Goal: Transaction & Acquisition: Purchase product/service

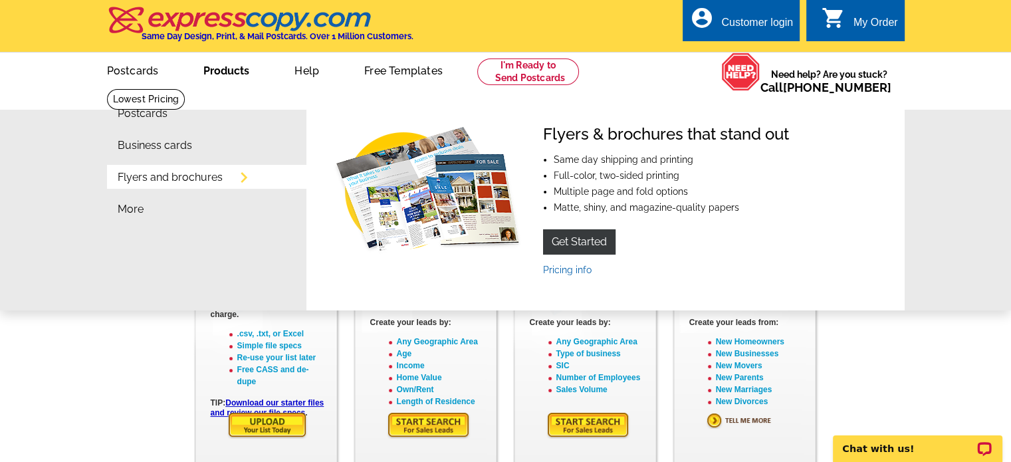
click at [193, 180] on link "Flyers and brochures" at bounding box center [170, 177] width 105 height 11
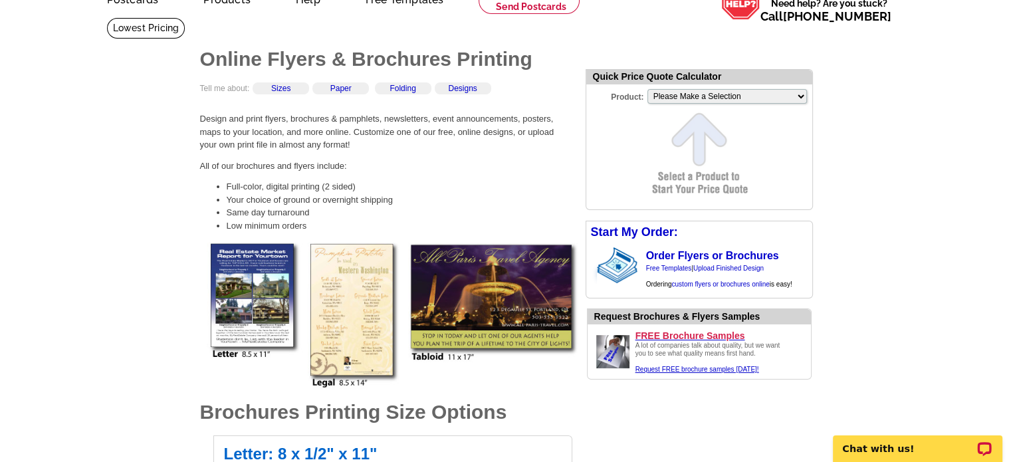
scroll to position [74, 0]
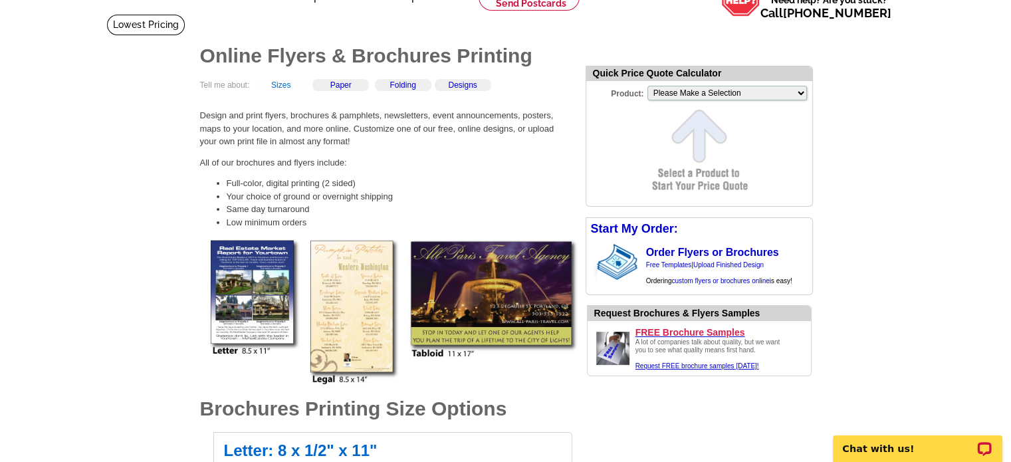
click at [280, 88] on link "Sizes" at bounding box center [280, 84] width 19 height 9
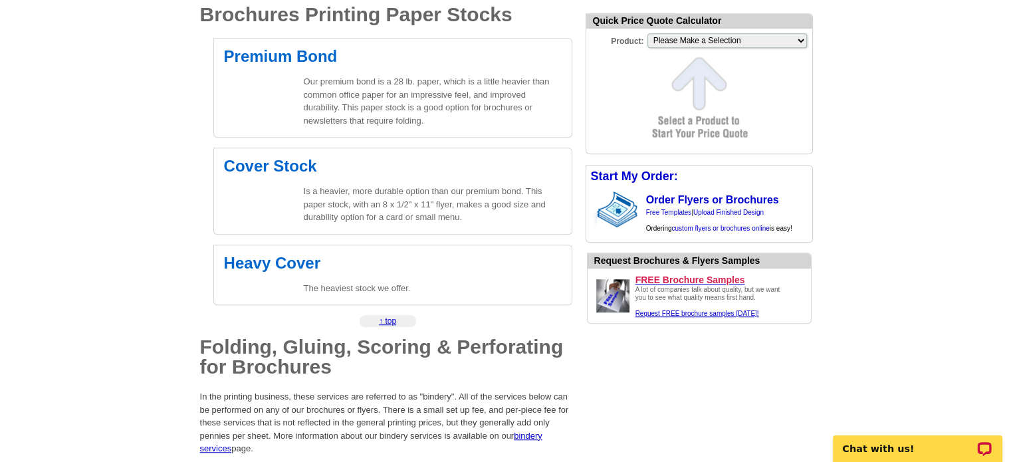
scroll to position [836, 0]
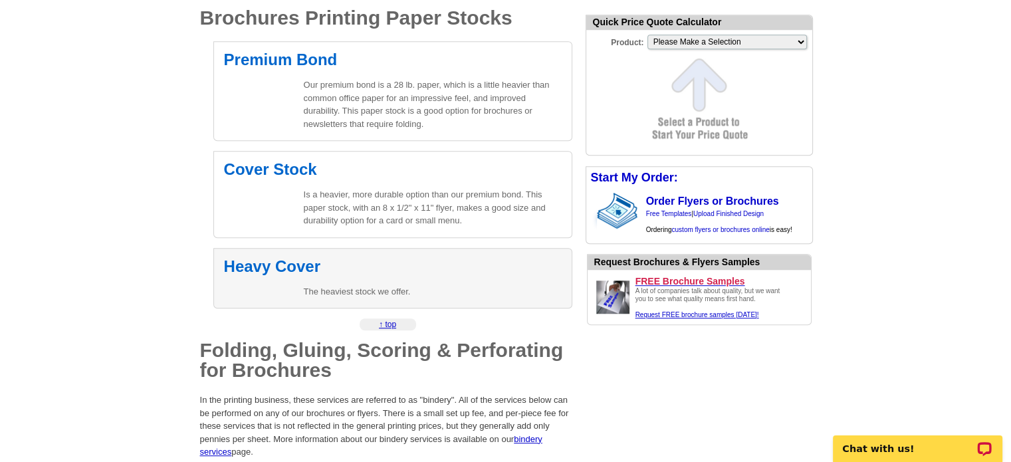
click at [294, 280] on div "Heavy Cover The heaviest stock we offer." at bounding box center [392, 278] width 359 height 61
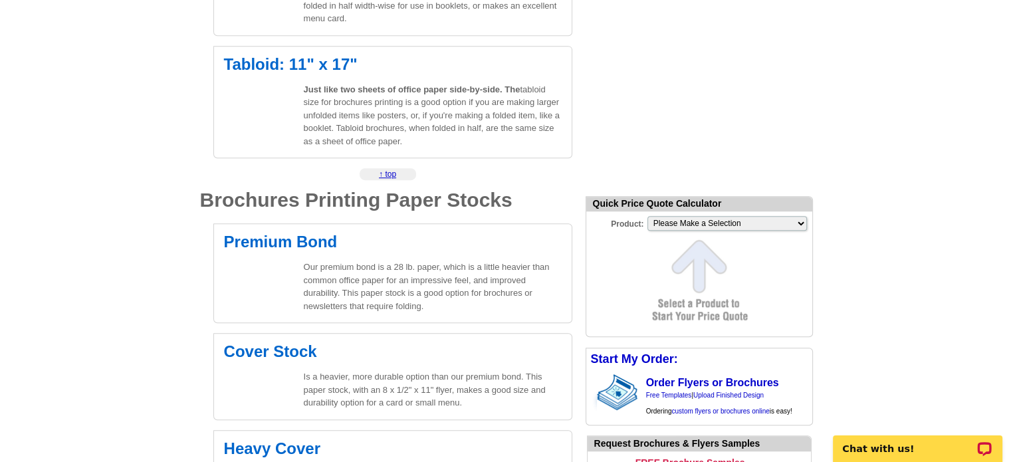
scroll to position [645, 0]
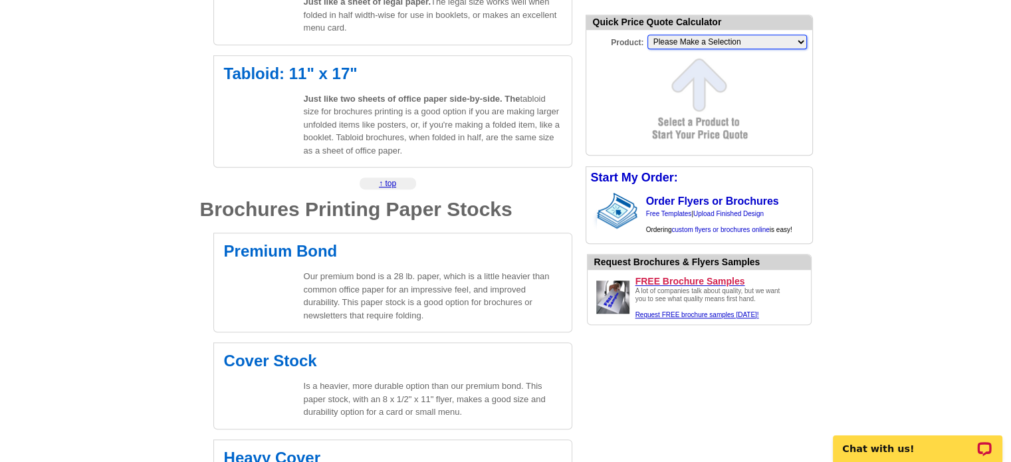
click at [800, 42] on select "Please Make a Selection Jumbo Postcard (5.5" x 8.5") Regular Postcard (4.25" x …" at bounding box center [727, 42] width 160 height 15
select select "2"
click at [647, 35] on select "Please Make a Selection Jumbo Postcard (5.5" x 8.5") Regular Postcard (4.25" x …" at bounding box center [727, 42] width 160 height 15
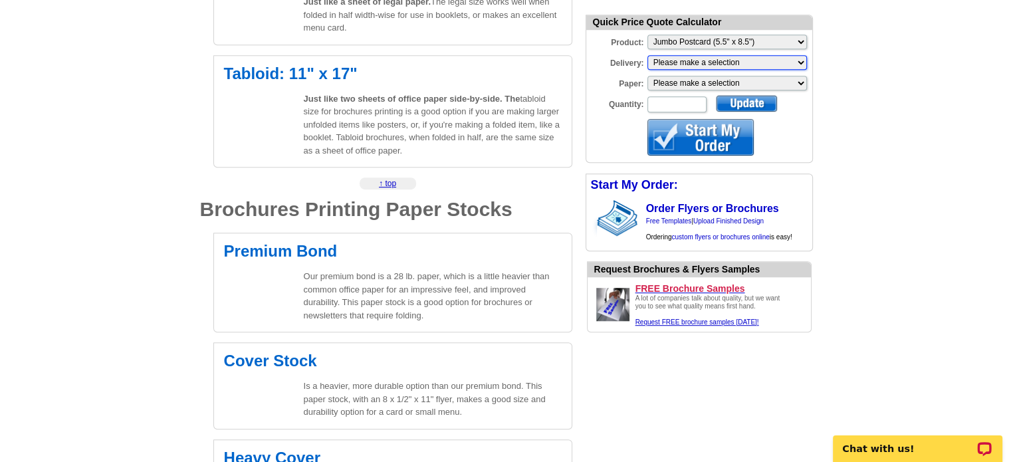
click at [799, 60] on select "Please make a selection Print + Address+USPS First Class Print-Only+Shipped To …" at bounding box center [727, 62] width 160 height 15
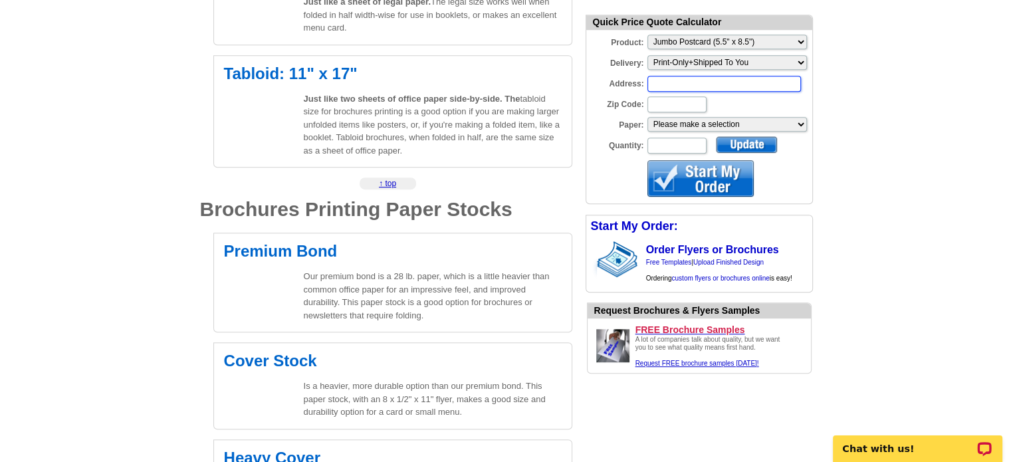
click at [728, 86] on input "Address:" at bounding box center [724, 84] width 154 height 16
paste input "18257 Grand Ave, Lake Elsinore, CA 92530"
drag, startPoint x: 772, startPoint y: 84, endPoint x: 811, endPoint y: 78, distance: 38.9
click at [811, 78] on div "Address: 18257 Grand Ave, Lake Elsinore, CA 92530" at bounding box center [699, 83] width 226 height 19
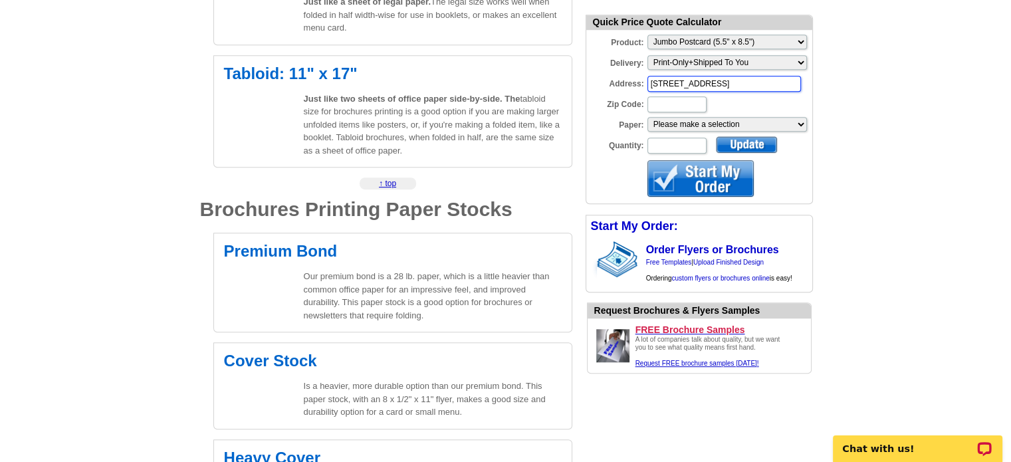
scroll to position [0, 0]
type input "18257 Grand Ave, Lake Elsinore, CA"
click at [687, 106] on input "Zip Code:" at bounding box center [676, 104] width 59 height 16
type input "92530"
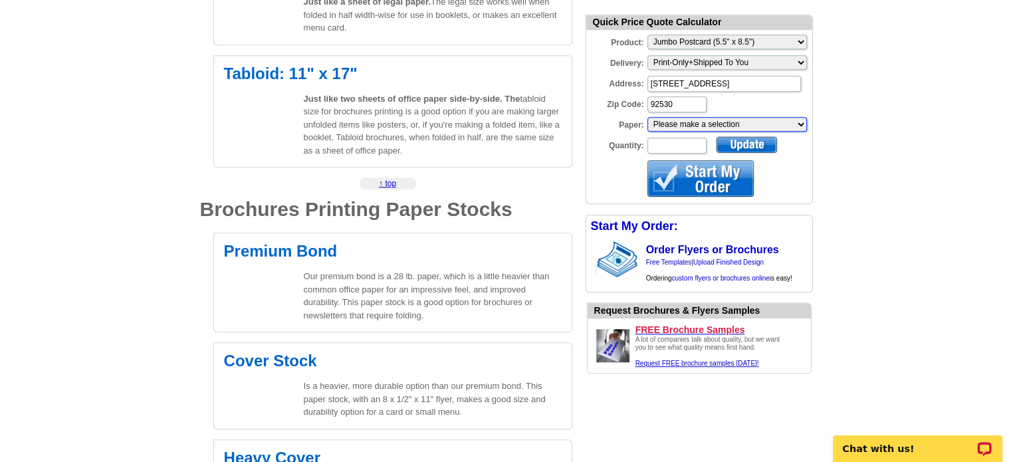
click at [800, 123] on select "Please make a selection Recyclable Board Uncoated Heavy Card Stock Uncoated Cov…" at bounding box center [727, 124] width 160 height 15
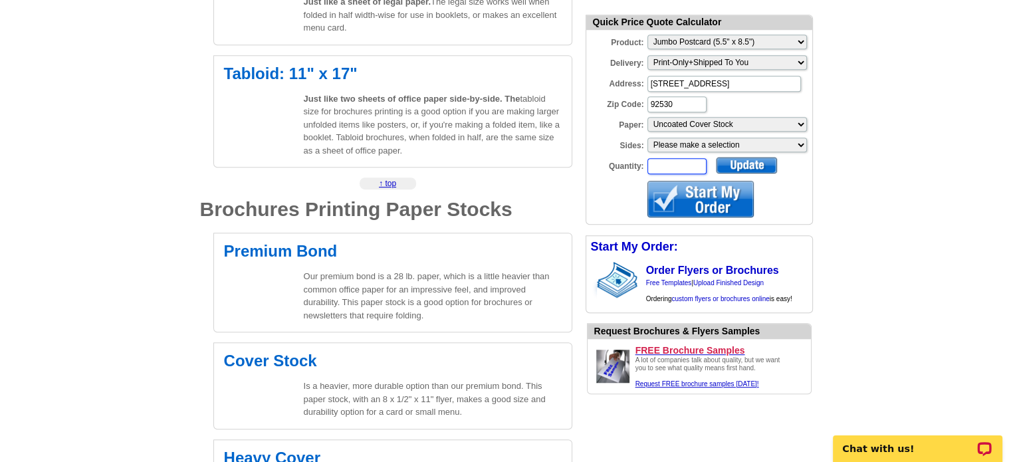
click at [692, 164] on input "Quantity:" at bounding box center [676, 166] width 59 height 16
click at [799, 143] on select "Please make a selection One sided, color Two sided, full color" at bounding box center [727, 145] width 160 height 15
select select "3"
click at [647, 138] on select "Please make a selection One sided, color Two sided, full color" at bounding box center [727, 145] width 160 height 15
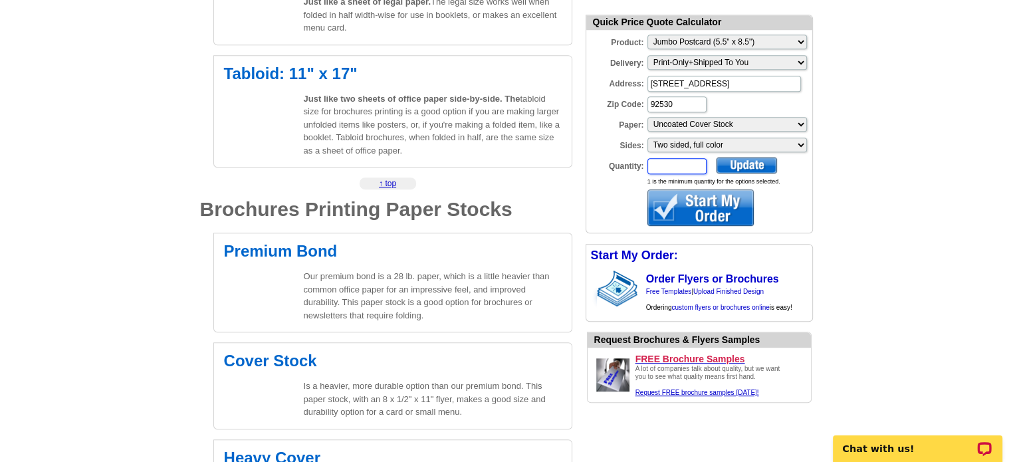
click at [685, 167] on input "Quantity:" at bounding box center [676, 166] width 59 height 16
click at [740, 160] on div at bounding box center [746, 165] width 61 height 17
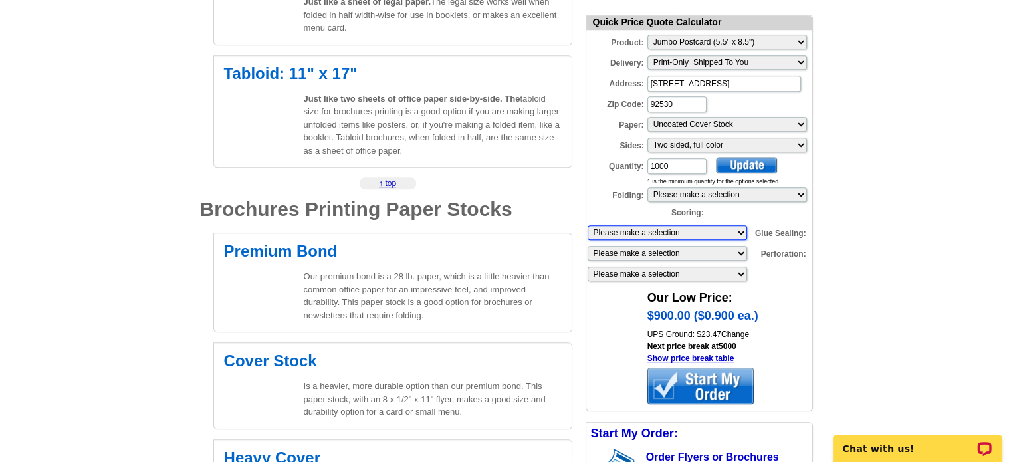
click at [742, 230] on select "Please make a selection 1 score 2 scores" at bounding box center [668, 232] width 160 height 15
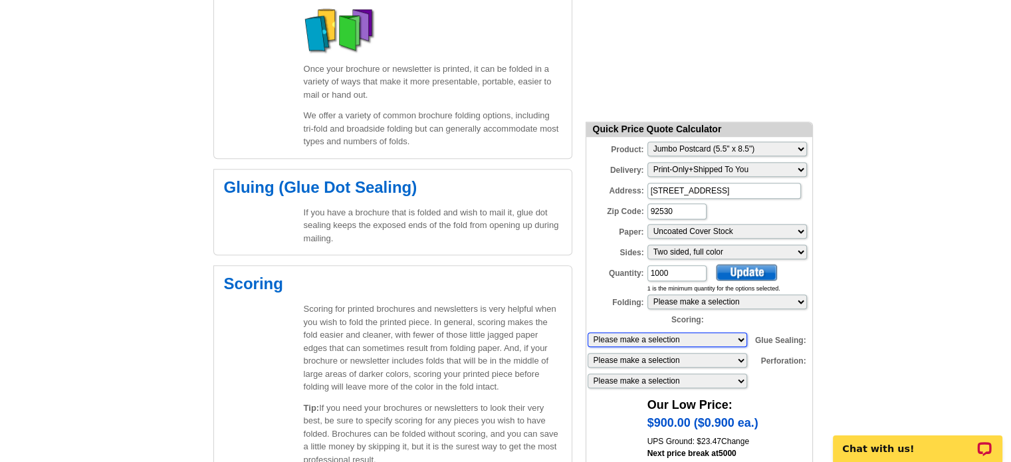
scroll to position [1329, 0]
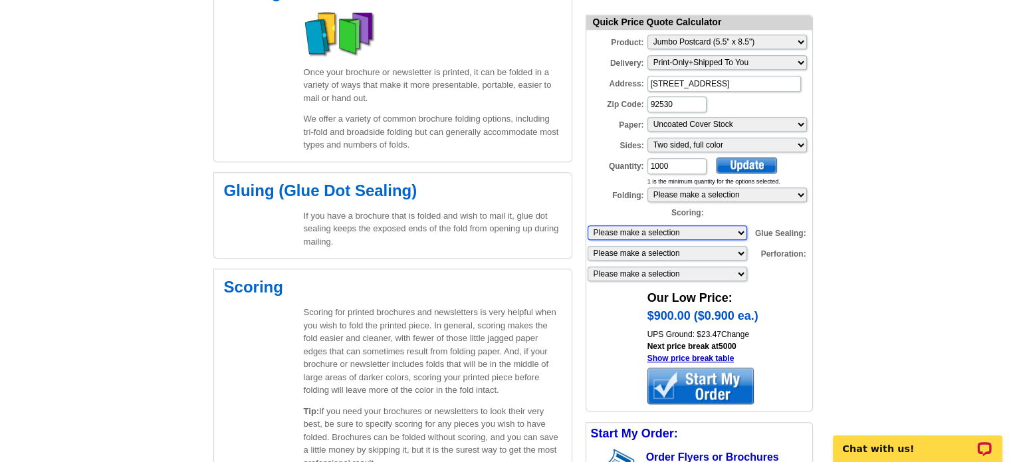
click at [739, 231] on select "Please make a selection 1 score 2 scores" at bounding box center [668, 232] width 160 height 15
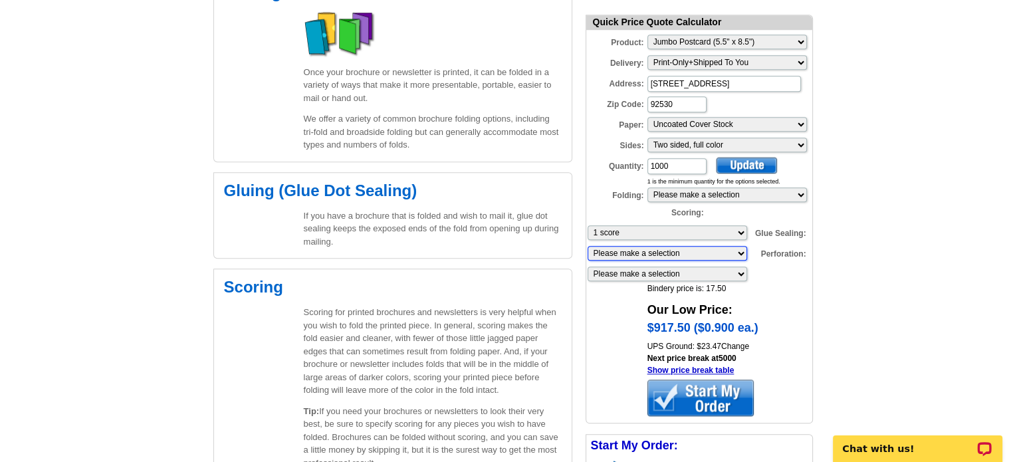
click at [741, 253] on select "Please make a selection 2 dots (bi-fold) 2 dots (tri-fold)" at bounding box center [668, 253] width 160 height 15
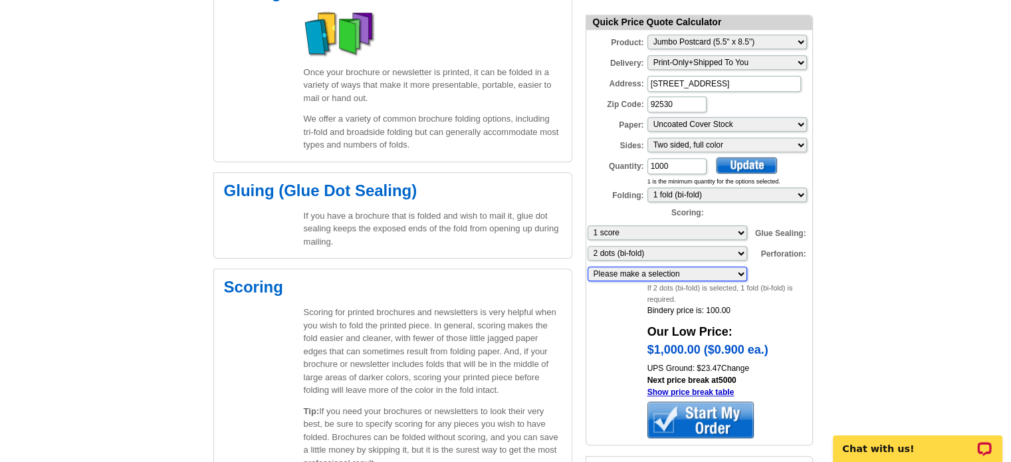
click at [742, 274] on select "Please make a selection 1 perforation 2 perforations" at bounding box center [668, 274] width 160 height 15
drag, startPoint x: 683, startPoint y: 165, endPoint x: 647, endPoint y: 167, distance: 35.9
click at [647, 167] on input "1000" at bounding box center [676, 166] width 59 height 16
type input "500"
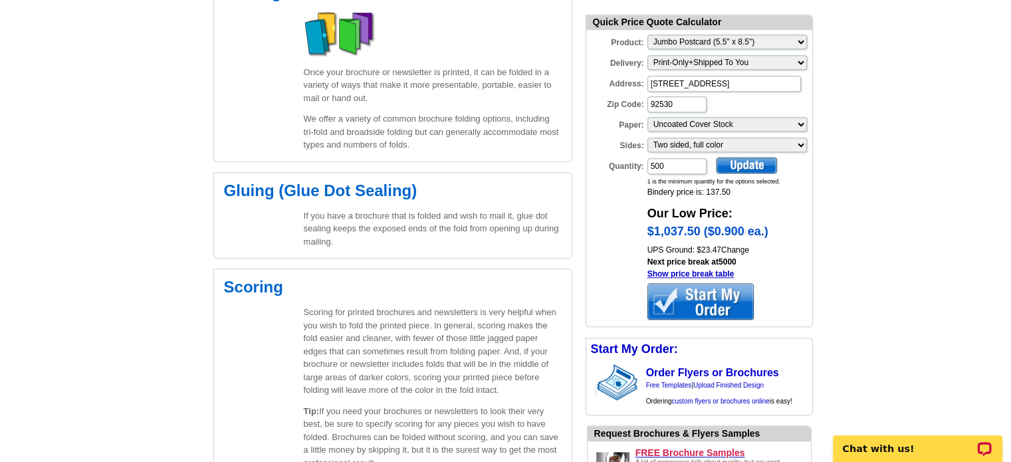
click at [763, 163] on div at bounding box center [746, 165] width 61 height 17
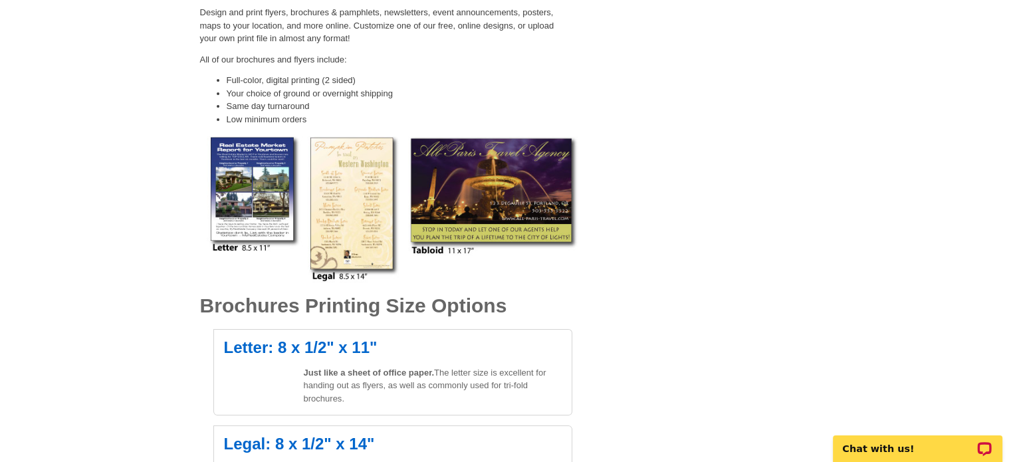
scroll to position [0, 0]
